Goal: Check status: Check status

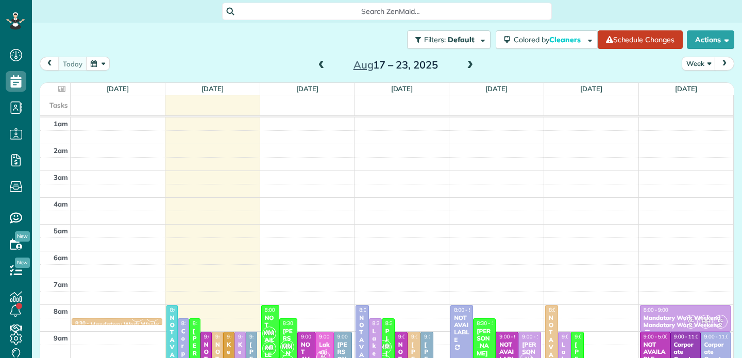
scroll to position [161, 0]
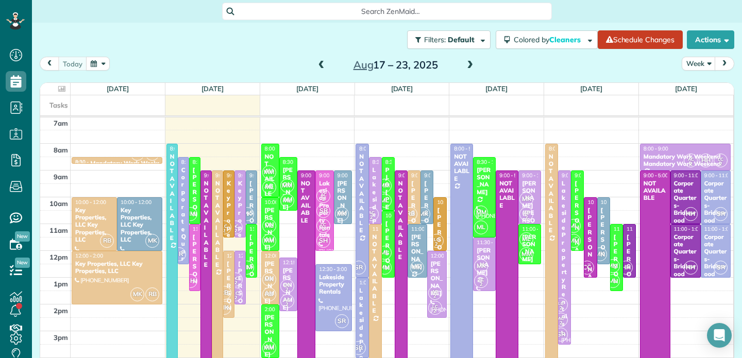
click at [472, 64] on span at bounding box center [469, 65] width 11 height 9
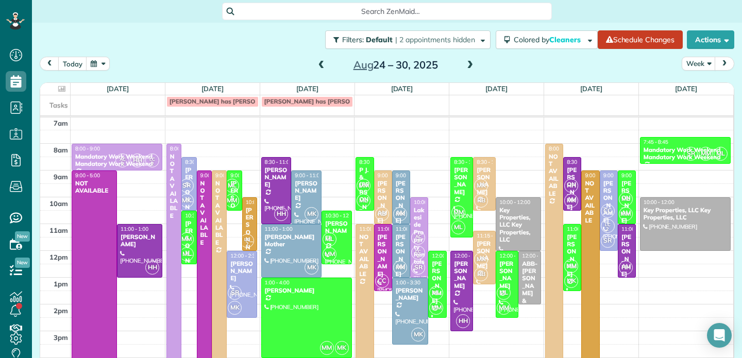
click at [191, 227] on div "[PERSON_NAME]" at bounding box center [189, 253] width 9 height 66
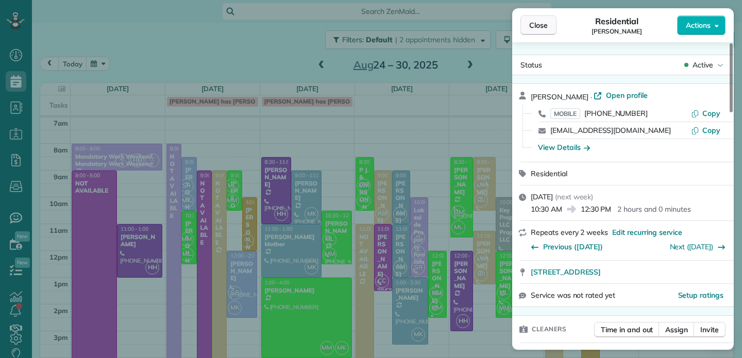
click at [541, 26] on span "Close" at bounding box center [538, 25] width 19 height 10
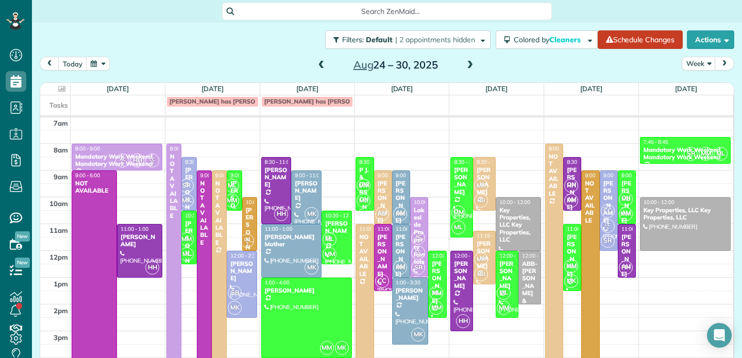
click at [236, 190] on span "ML" at bounding box center [232, 186] width 14 height 14
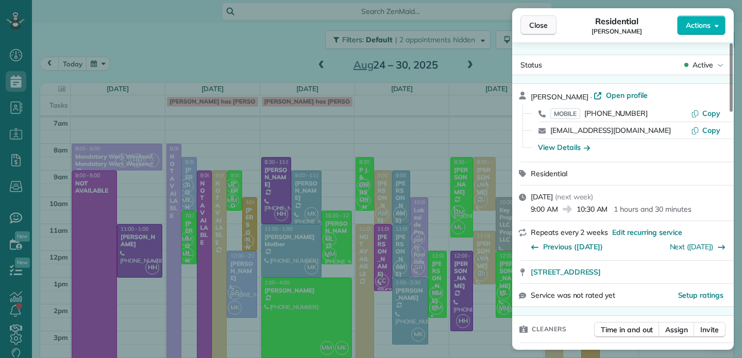
click at [537, 26] on span "Close" at bounding box center [538, 25] width 19 height 10
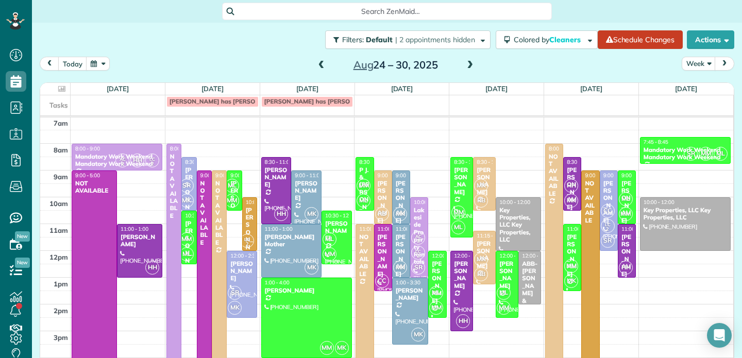
click at [341, 236] on div "ML MM" at bounding box center [335, 247] width 27 height 30
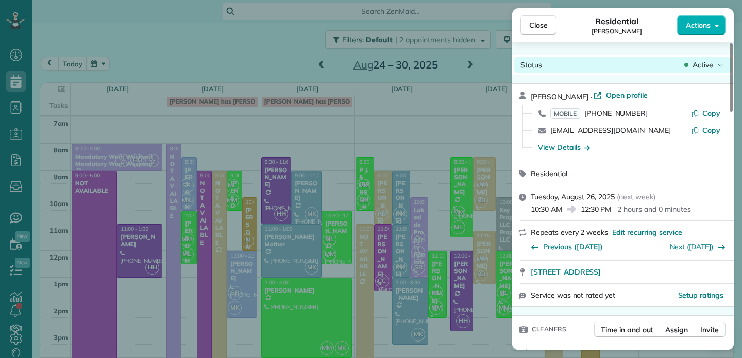
click at [698, 66] on span "Active" at bounding box center [703, 65] width 21 height 10
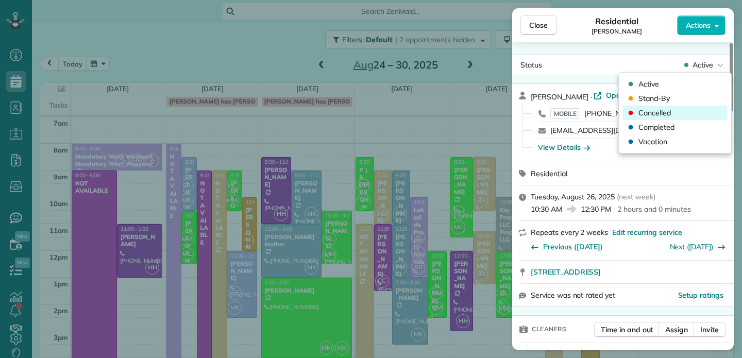
click at [661, 113] on span "Cancelled" at bounding box center [655, 113] width 32 height 10
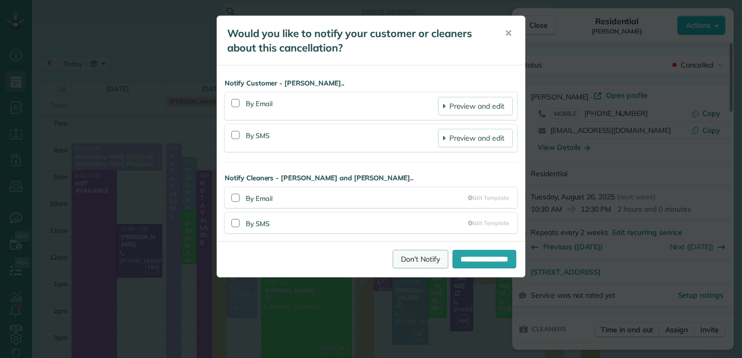
click at [408, 261] on link "Don't Notify" at bounding box center [421, 259] width 56 height 19
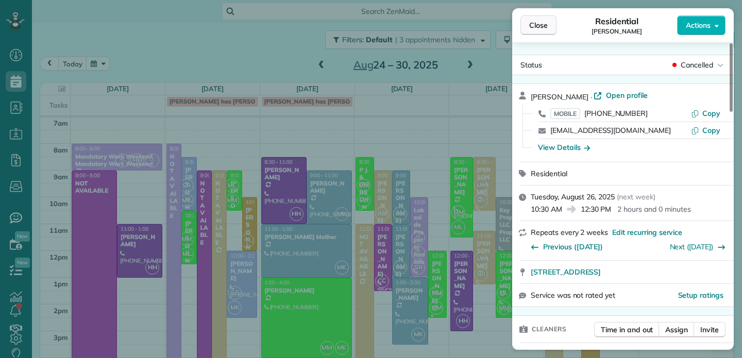
click at [537, 24] on span "Close" at bounding box center [538, 25] width 19 height 10
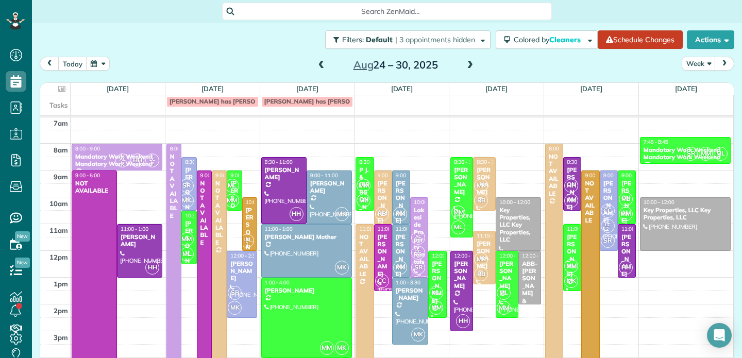
click at [419, 220] on div "Lakeside Property Rentals" at bounding box center [419, 236] width 12 height 59
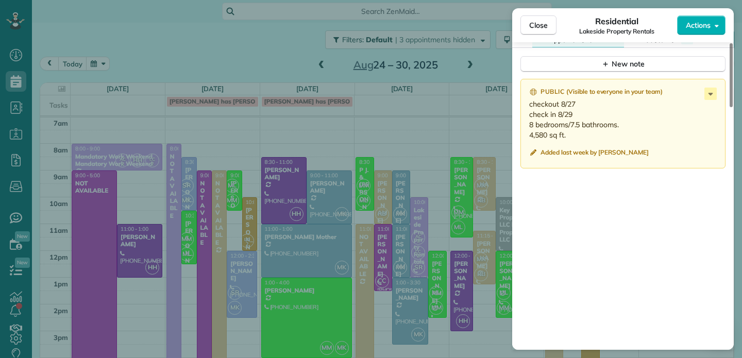
scroll to position [1084, 0]
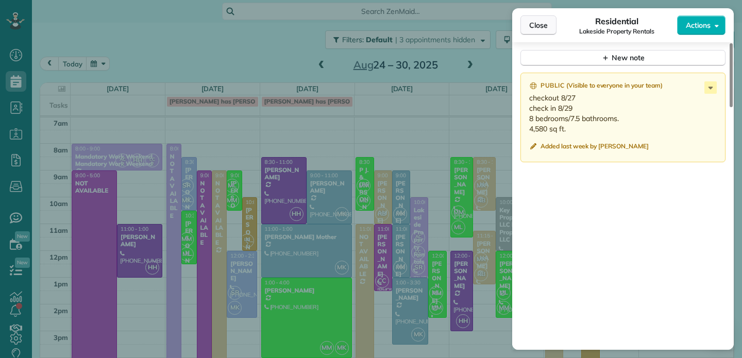
click at [541, 26] on span "Close" at bounding box center [538, 25] width 19 height 10
